Goal: Task Accomplishment & Management: Use online tool/utility

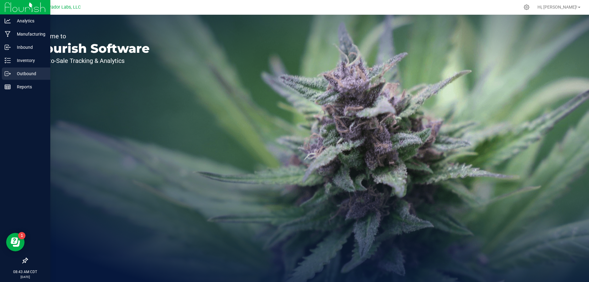
click at [24, 71] on p "Outbound" at bounding box center [29, 73] width 37 height 7
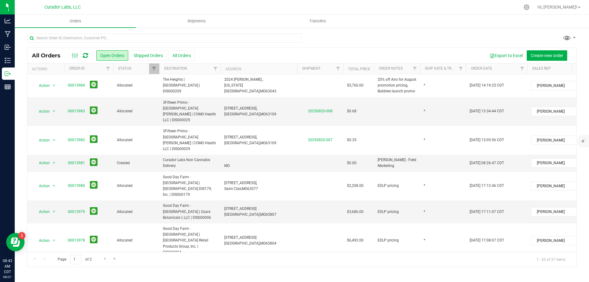
click at [86, 56] on icon at bounding box center [85, 55] width 5 height 6
click at [202, 23] on span "Shipments" at bounding box center [196, 21] width 35 height 6
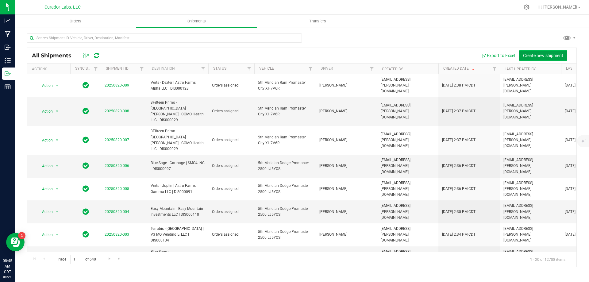
click at [541, 52] on button "Create new shipment" at bounding box center [543, 55] width 48 height 10
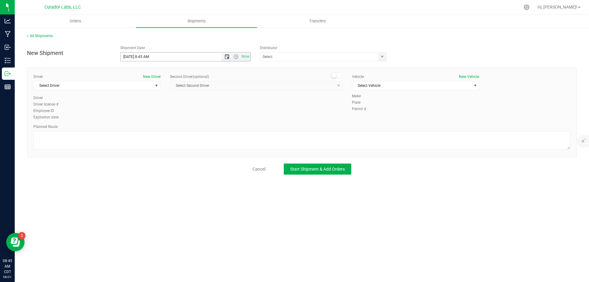
click at [225, 55] on span "Open the date view" at bounding box center [227, 56] width 5 height 5
click at [171, 118] on link "22" at bounding box center [170, 119] width 9 height 10
click at [235, 57] on span "Open the time view" at bounding box center [235, 56] width 5 height 5
click at [235, 55] on span "Open the time view" at bounding box center [235, 56] width 5 height 5
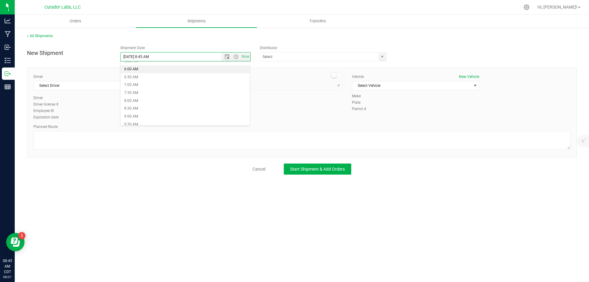
scroll to position [123, 0]
click at [170, 78] on li "8:30 AM" at bounding box center [185, 78] width 129 height 8
type input "[DATE] 8:30 AM"
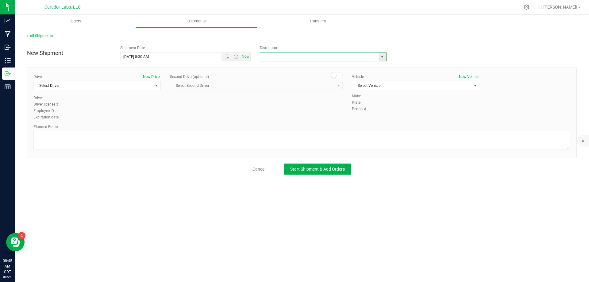
click at [274, 55] on input "text" at bounding box center [317, 56] width 115 height 9
click at [270, 67] on li "5th Meridian Group" at bounding box center [323, 67] width 126 height 9
type input "5th Meridian Group"
click at [119, 85] on span "Select Driver" at bounding box center [93, 85] width 119 height 9
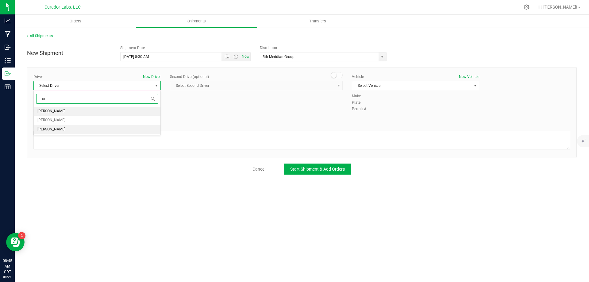
click at [76, 130] on li "[PERSON_NAME]" at bounding box center [97, 129] width 127 height 9
type input "ort"
click at [409, 82] on span "Select Vehicle" at bounding box center [411, 85] width 119 height 9
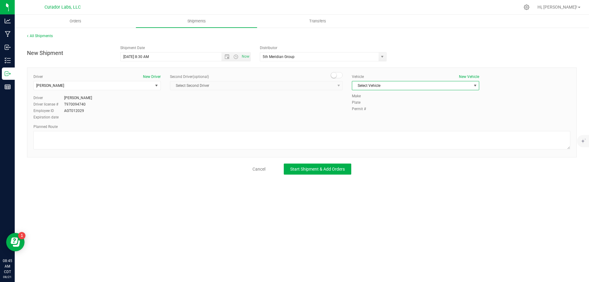
click at [377, 89] on span "Select Vehicle" at bounding box center [411, 85] width 119 height 9
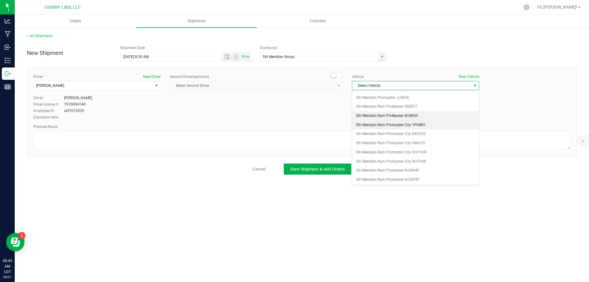
scroll to position [0, 0]
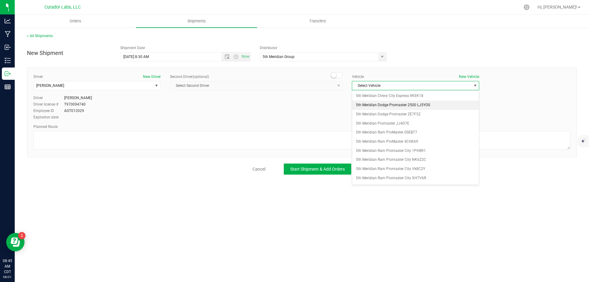
click at [397, 107] on li "5th Meridian Dodge Promaster 2500 LJ5YOS" at bounding box center [415, 105] width 127 height 9
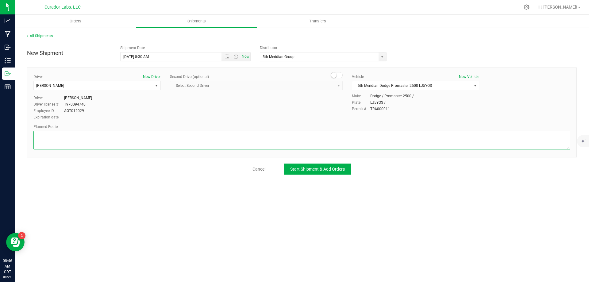
click at [115, 145] on textarea at bounding box center [301, 140] width 537 height 18
paste textarea ""Get on I-70 W from N Broadway 3 min (1.1 mi) Continue on I-70 W to [US_STATE][…"
type textarea ""Get on I-70 W from N Broadway 3 min (1.1 mi) Continue on I-70 W to [US_STATE][…"
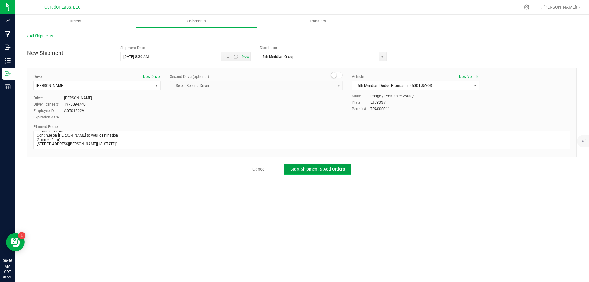
click at [322, 170] on span "Start Shipment & Add Orders" at bounding box center [317, 169] width 55 height 5
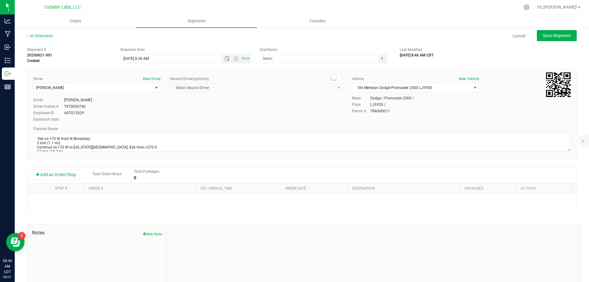
type input "5th Meridian Group"
click at [69, 176] on button "Add an Order/Stop" at bounding box center [56, 174] width 48 height 10
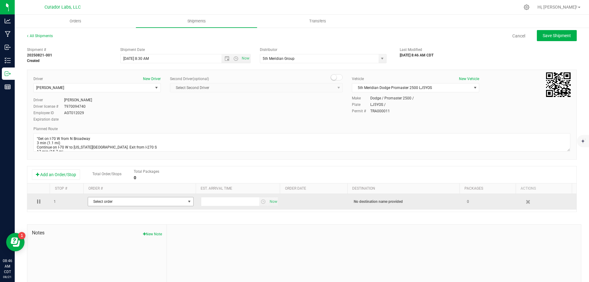
click at [123, 204] on span "Select order" at bounding box center [137, 201] width 98 height 9
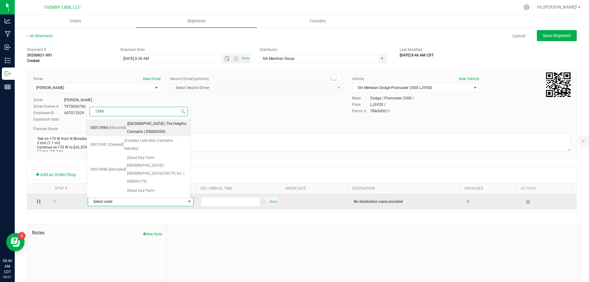
type input "13984"
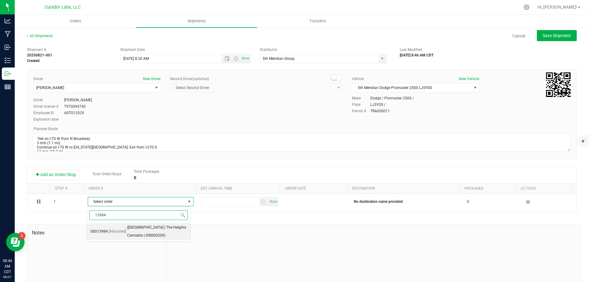
click at [140, 230] on span "([GEOGRAPHIC_DATA] | The Heights Cannabis | DIS000209)" at bounding box center [157, 232] width 60 height 16
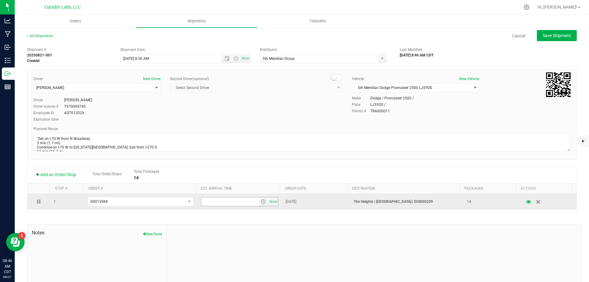
click at [233, 202] on input "text" at bounding box center [230, 201] width 58 height 9
type input "9:00 AM"
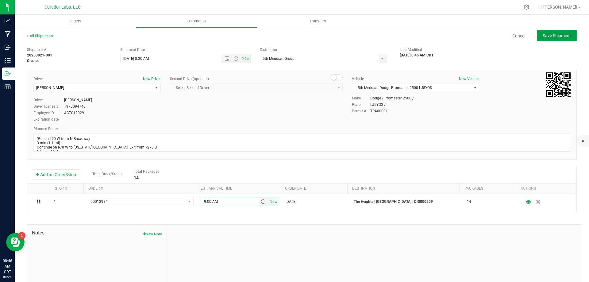
click at [551, 35] on span "Save Shipment" at bounding box center [557, 35] width 28 height 5
type input "[DATE] 1:30 PM"
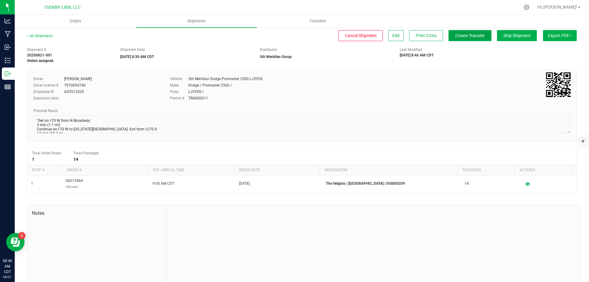
click at [464, 38] on span "Create Transfer" at bounding box center [469, 35] width 29 height 5
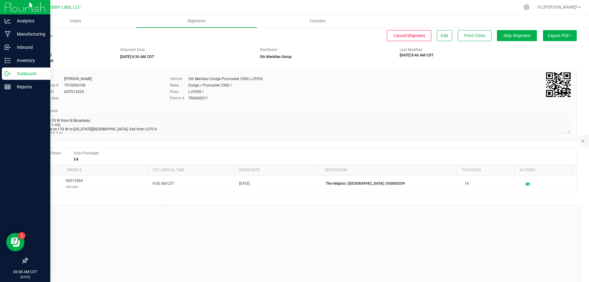
click at [30, 74] on p "Outbound" at bounding box center [29, 73] width 37 height 7
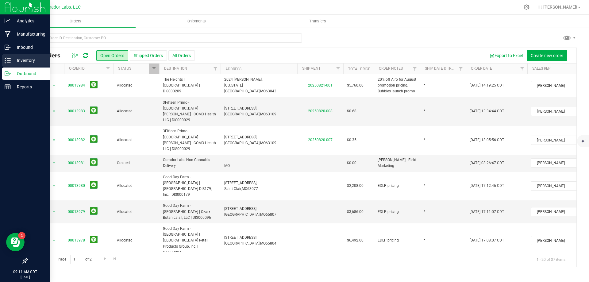
click at [9, 59] on icon at bounding box center [8, 60] width 6 height 6
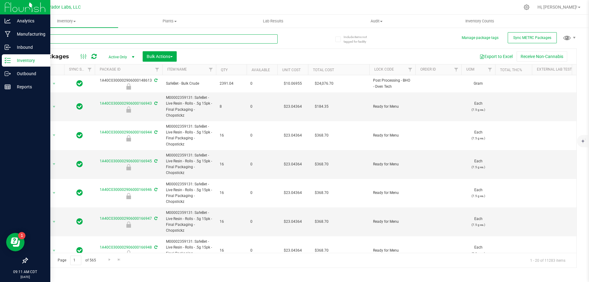
click at [118, 38] on input "text" at bounding box center [152, 38] width 251 height 9
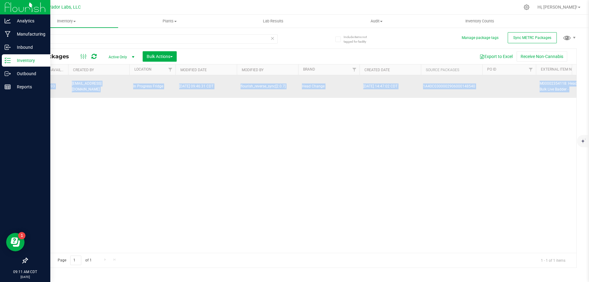
scroll to position [0, 1422]
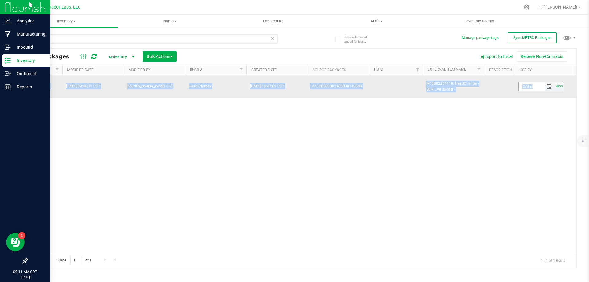
drag, startPoint x: 100, startPoint y: 79, endPoint x: 548, endPoint y: 84, distance: 448.3
copy tr "1A40C0300002906000148558 HeadChange - Bulk Live Badder - Apple [PERSON_NAME] 21…"
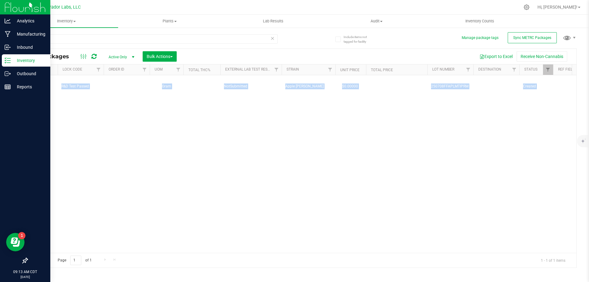
scroll to position [0, 0]
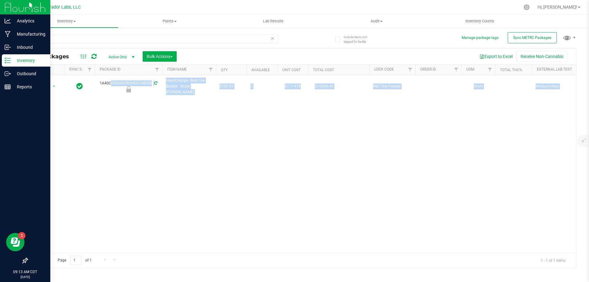
drag, startPoint x: 451, startPoint y: 251, endPoint x: 7, endPoint y: 2, distance: 509.3
click at [79, 33] on div "48558" at bounding box center [164, 39] width 275 height 20
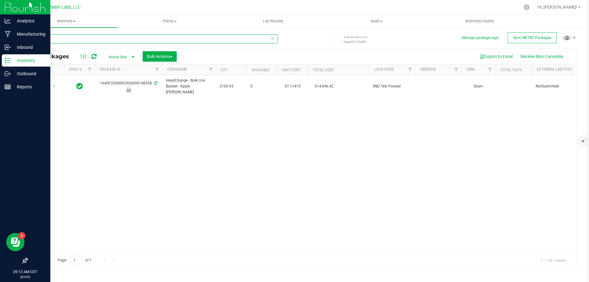
click at [79, 39] on input "48558" at bounding box center [152, 38] width 251 height 9
click at [78, 39] on input "48558" at bounding box center [152, 38] width 251 height 9
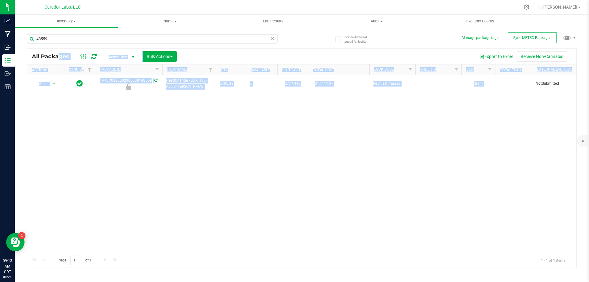
drag, startPoint x: 100, startPoint y: 80, endPoint x: 385, endPoint y: 107, distance: 286.0
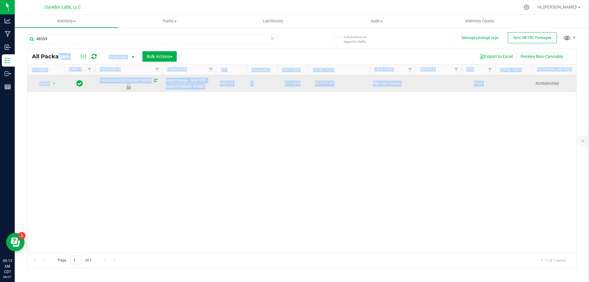
click at [97, 81] on div "1A40C0300002906000148559" at bounding box center [128, 84] width 69 height 12
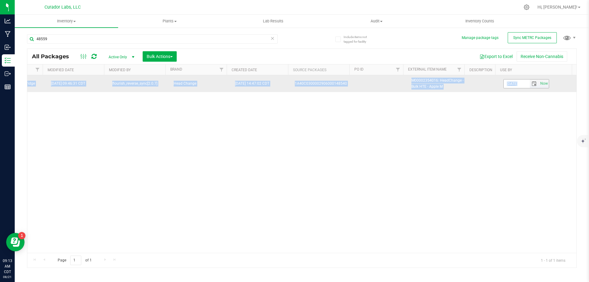
drag, startPoint x: 98, startPoint y: 79, endPoint x: 529, endPoint y: 87, distance: 431.1
copy tr "1A40C0300002906000148559 HeadChange - Bulk HTE - Apple [PERSON_NAME] 2405.33 0 …"
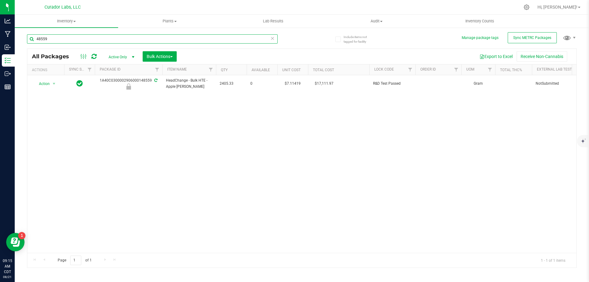
click at [151, 37] on input "48559" at bounding box center [152, 38] width 251 height 9
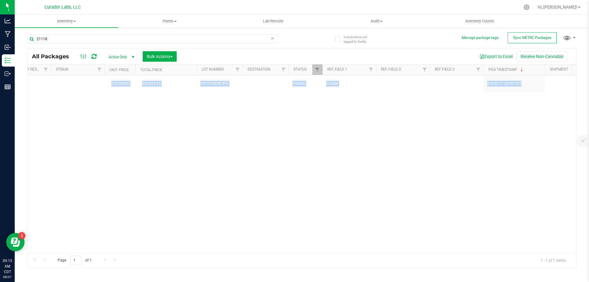
scroll to position [0, 776]
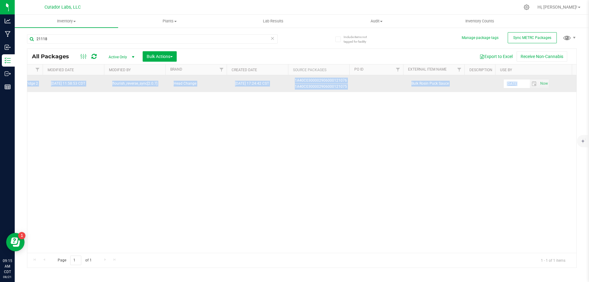
drag, startPoint x: 96, startPoint y: 81, endPoint x: 523, endPoint y: 88, distance: 427.4
copy tr "1A40C0300002906000121118 Bulk Rosin Puck Sauce 1466.32 0 $0.00000 $0.00 R&D Tes…"
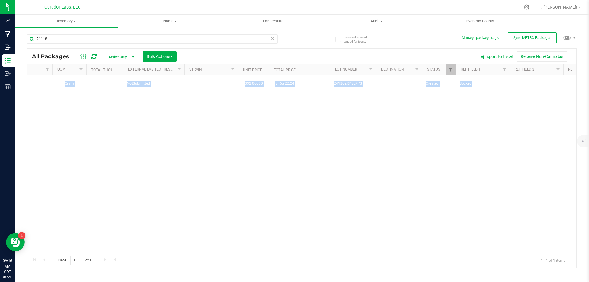
scroll to position [0, 0]
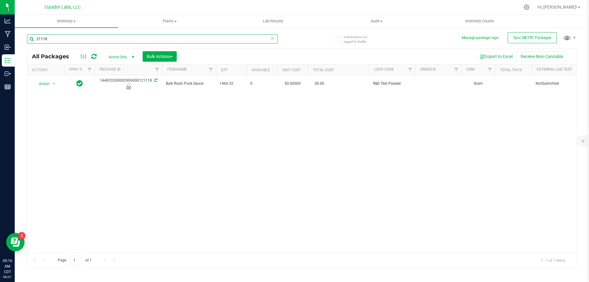
drag, startPoint x: 60, startPoint y: 39, endPoint x: 29, endPoint y: 38, distance: 30.1
click at [29, 38] on input "21118" at bounding box center [152, 38] width 251 height 9
type input "48553"
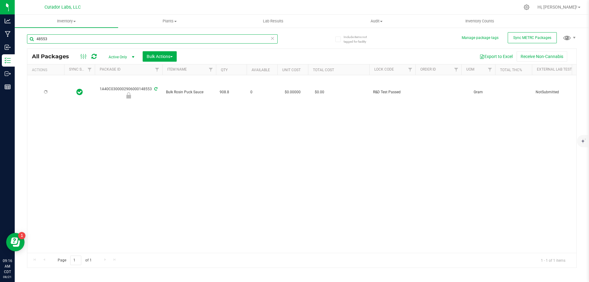
type input "[DATE]"
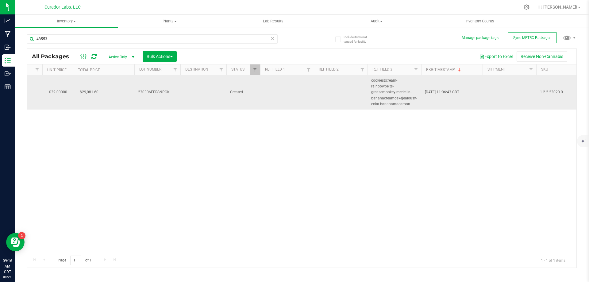
scroll to position [0, 621]
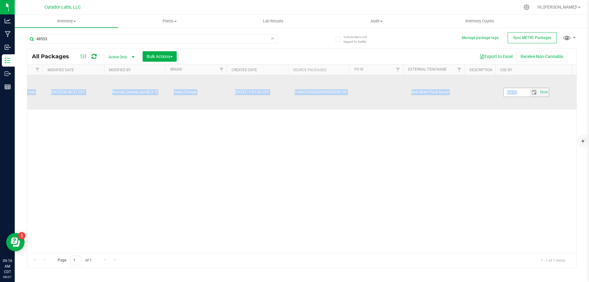
drag, startPoint x: 99, startPoint y: 88, endPoint x: 515, endPoint y: 93, distance: 416.3
copy tr "1A40C0300002906000148553 Bulk Rosin Puck Sauce 908.8 0 $0.00000 $0.00 R&D Test …"
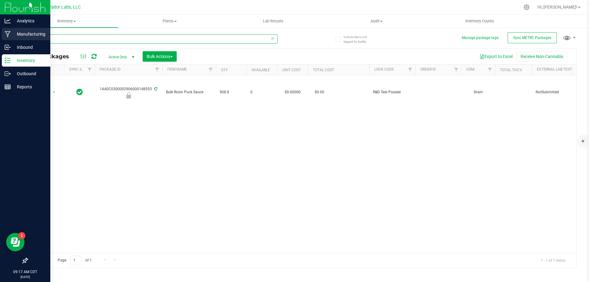
drag, startPoint x: 53, startPoint y: 40, endPoint x: 4, endPoint y: 37, distance: 49.5
click at [4, 37] on div "Analytics Manufacturing Inbound Inventory Outbound Reports 09:17 AM CDT [DATE] …" at bounding box center [294, 141] width 589 height 282
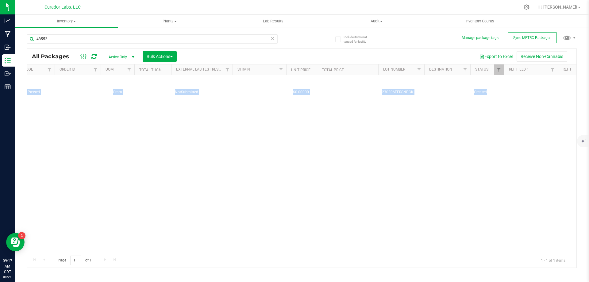
scroll to position [0, 466]
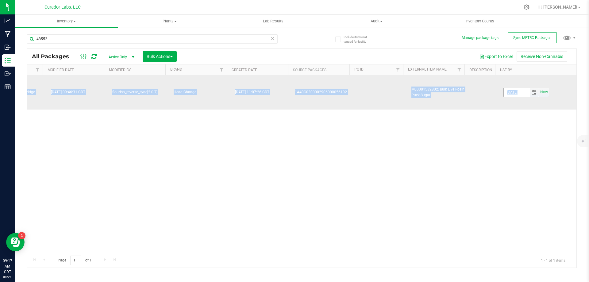
drag, startPoint x: 99, startPoint y: 88, endPoint x: 523, endPoint y: 97, distance: 424.1
copy tr "1A40C0300002906000148552 Bulk Live Rosin Puck Sugar 1068.82 0 $0.00000 $0.00 R&…"
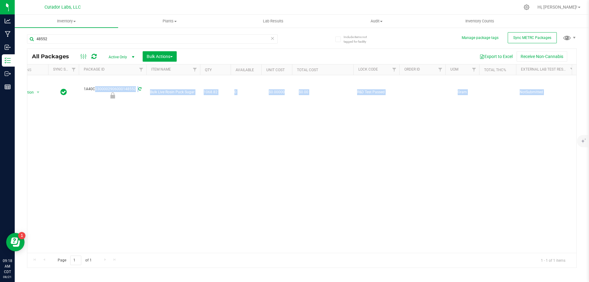
scroll to position [0, 0]
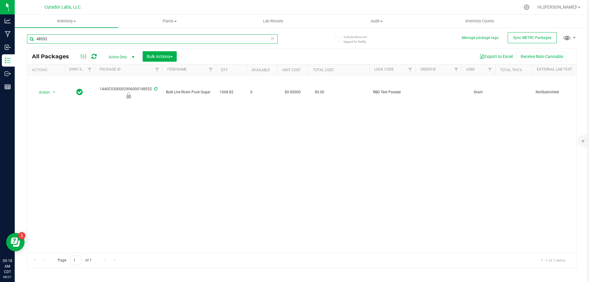
drag, startPoint x: 63, startPoint y: 40, endPoint x: 43, endPoint y: 41, distance: 20.0
click at [43, 41] on input "48552" at bounding box center [152, 38] width 251 height 9
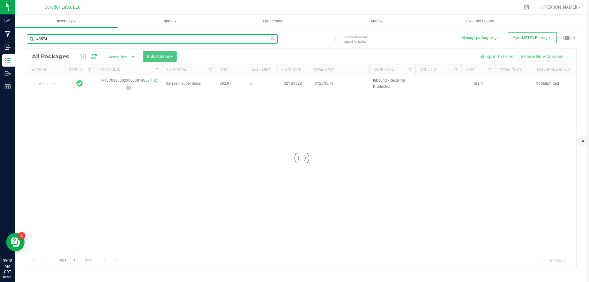
type input "48574"
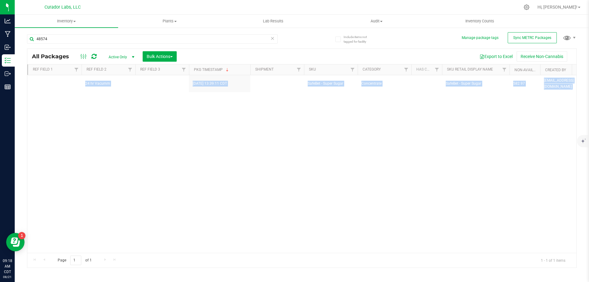
scroll to position [0, 1000]
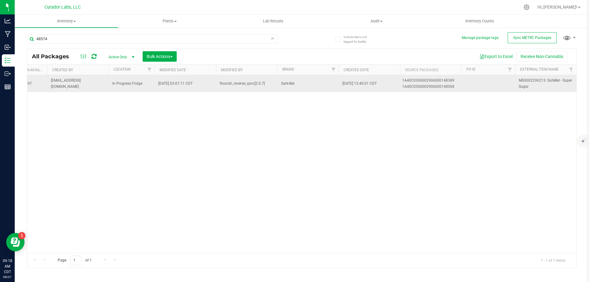
scroll to position [0, 217]
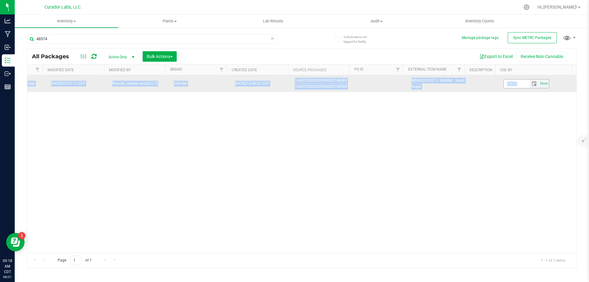
drag, startPoint x: 100, startPoint y: 80, endPoint x: 518, endPoint y: 83, distance: 418.2
copy tr "1A40C0300002906000148574 SafeBet - Super Sugar 582.97 0 $21.84629 $12,735.73 In…"
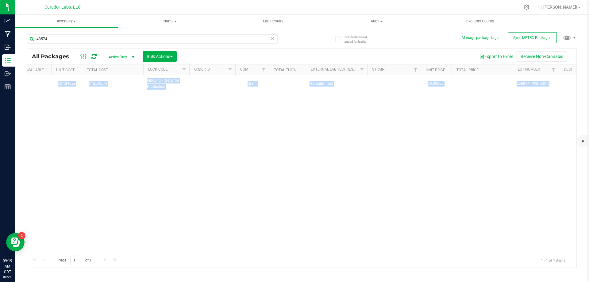
scroll to position [0, 136]
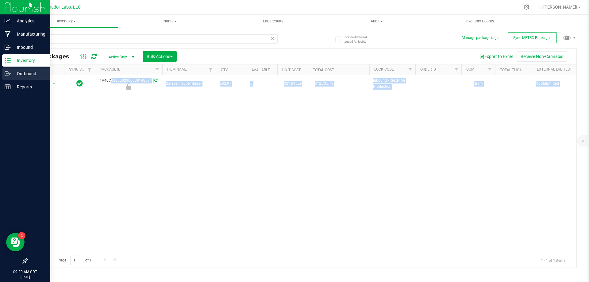
click at [21, 73] on p "Outbound" at bounding box center [29, 73] width 37 height 7
